Goal: Task Accomplishment & Management: Manage account settings

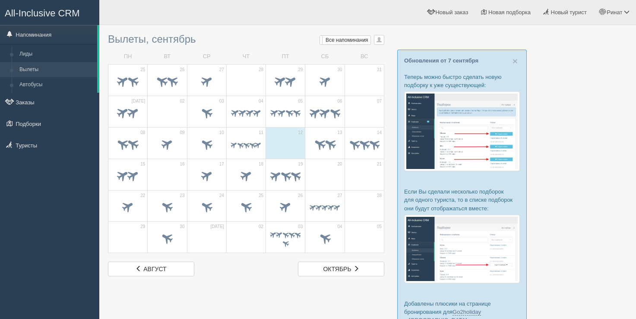
scroll to position [43, 0]
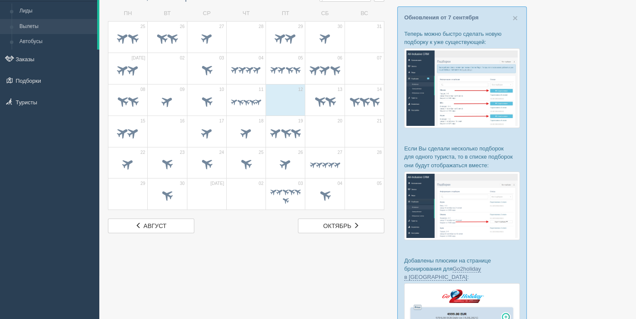
click at [312, 100] on span at bounding box center [319, 101] width 14 height 14
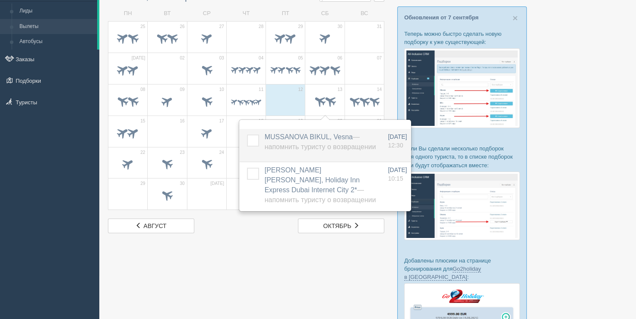
click at [247, 135] on label at bounding box center [247, 135] width 0 height 0
click at [0, 0] on input "checkbox" at bounding box center [0, 0] width 0 height 0
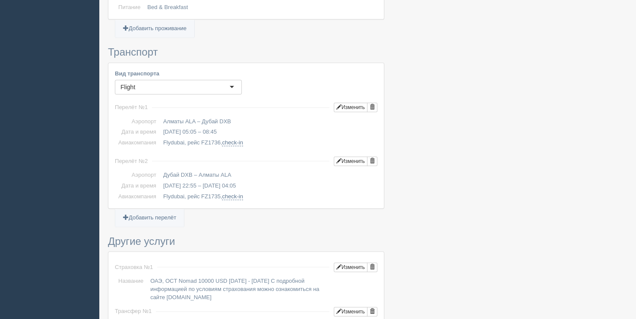
scroll to position [518, 0]
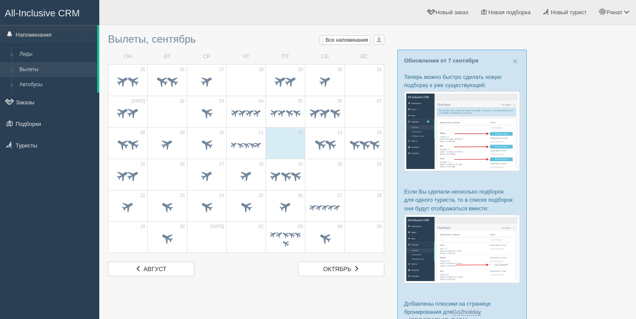
scroll to position [43, 0]
